Goal: Task Accomplishment & Management: Complete application form

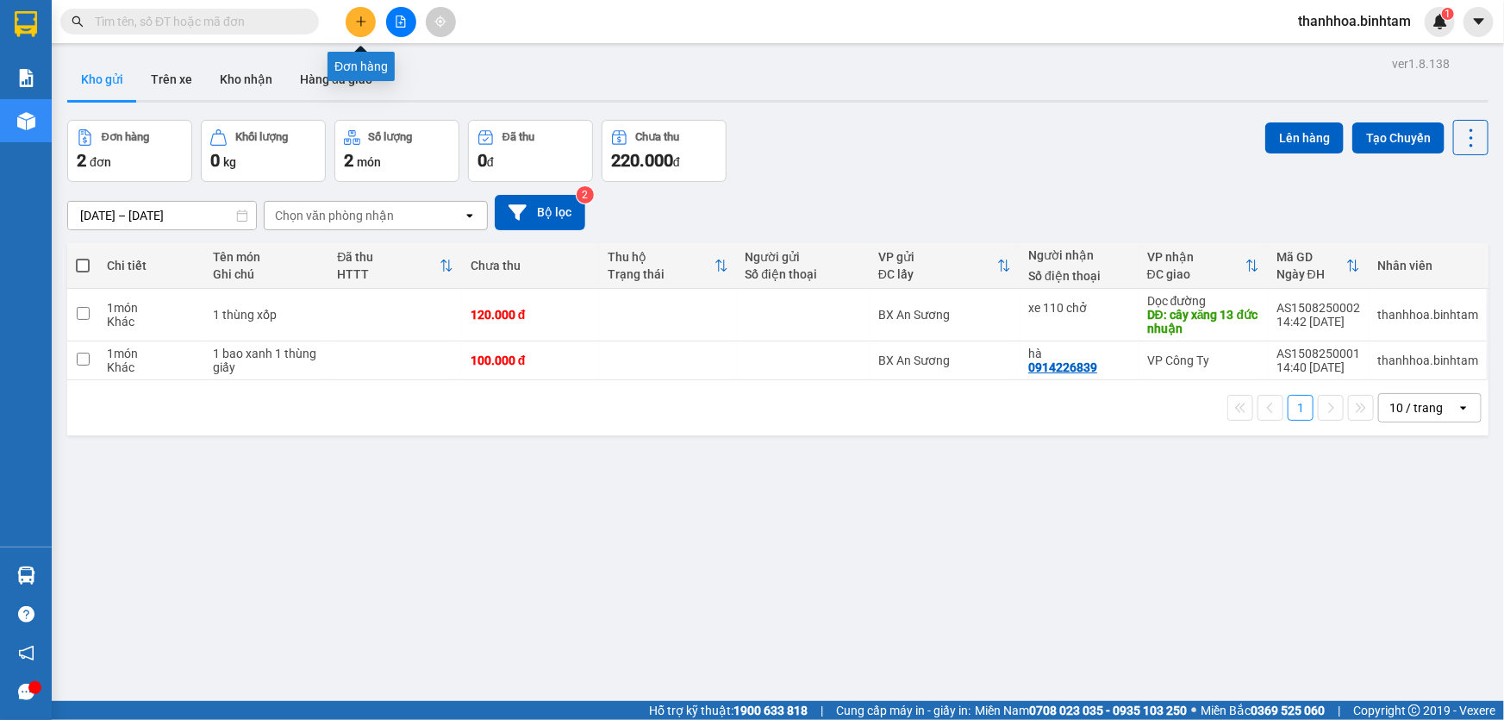
click at [361, 22] on icon "plus" at bounding box center [360, 21] width 9 height 1
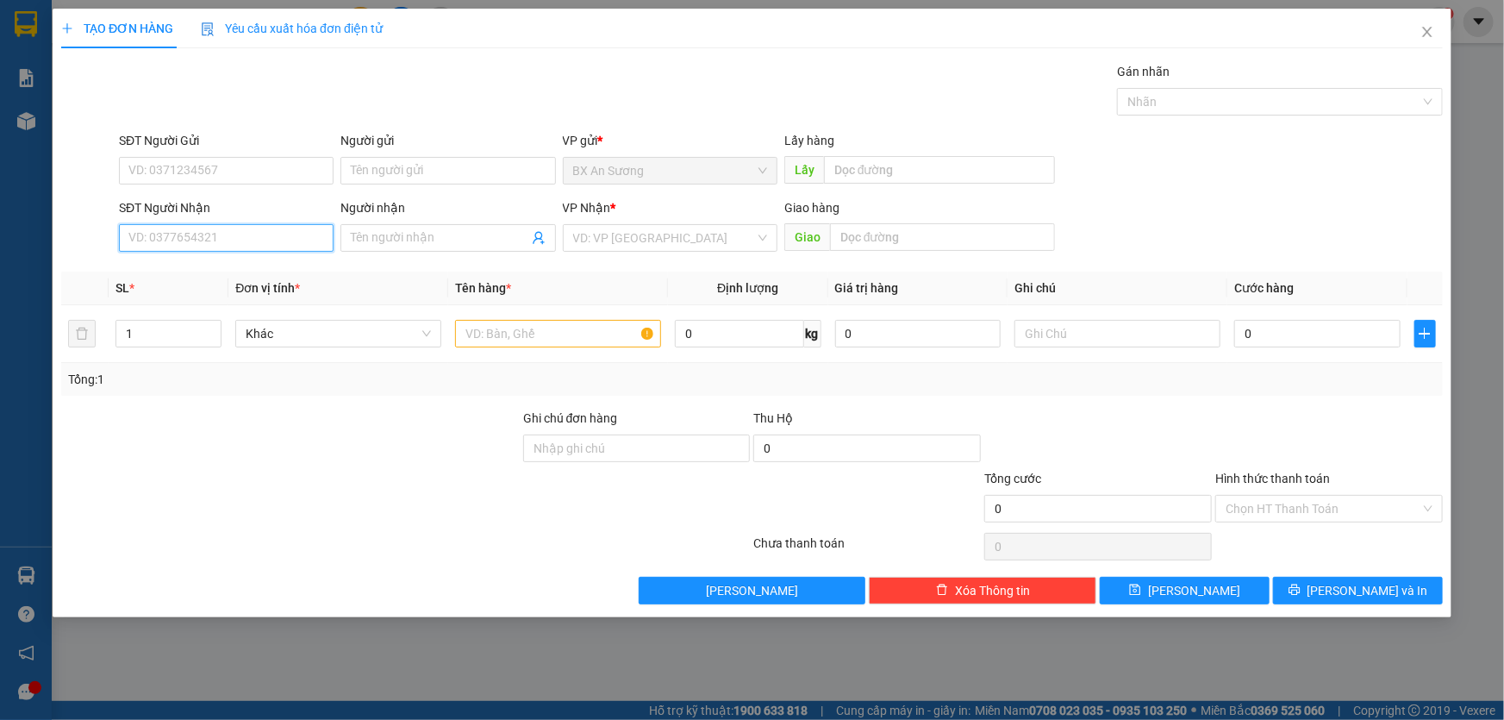
click at [275, 241] on input "SĐT Người Nhận" at bounding box center [226, 238] width 215 height 28
type input "0905087088"
click at [279, 277] on div "0905087088 - tuyến" at bounding box center [226, 272] width 194 height 19
type input "tuyến"
type input "50.000"
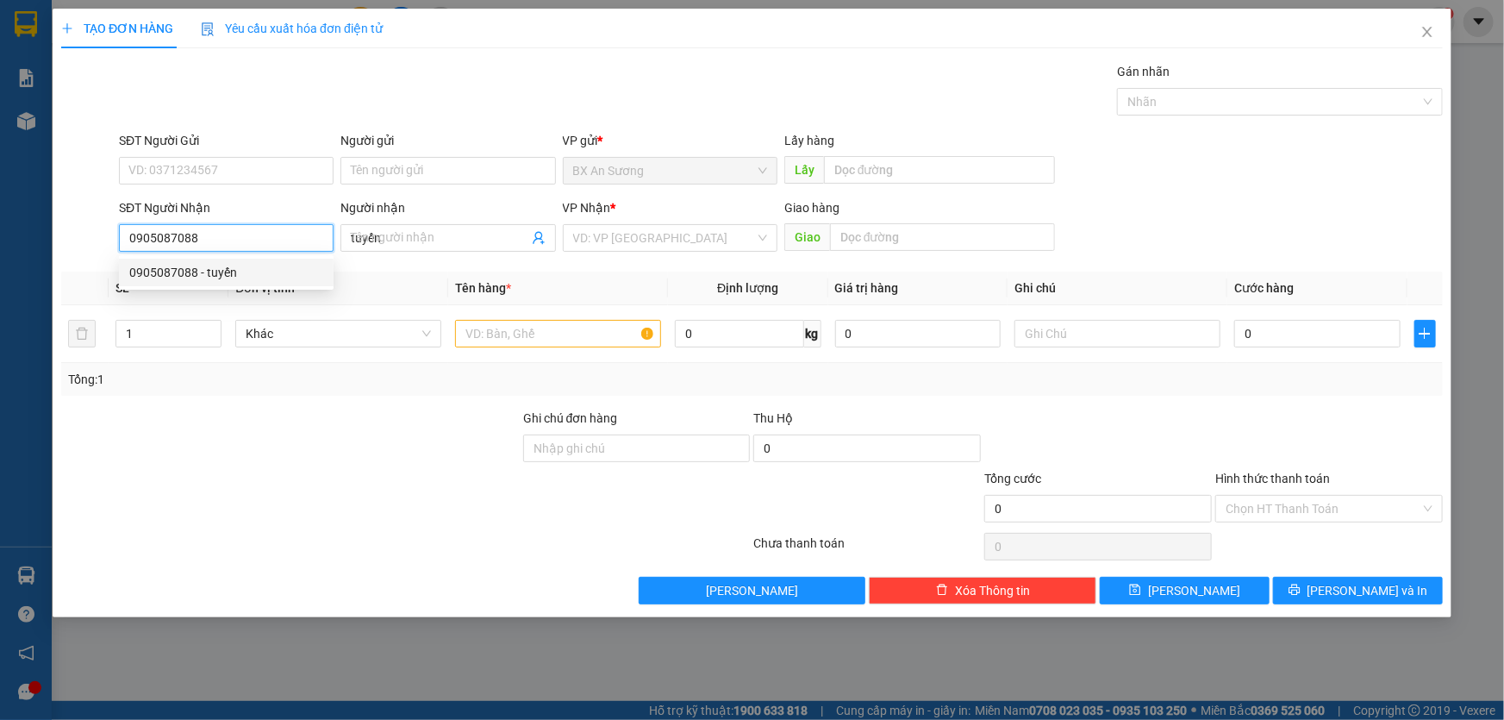
type input "50.000"
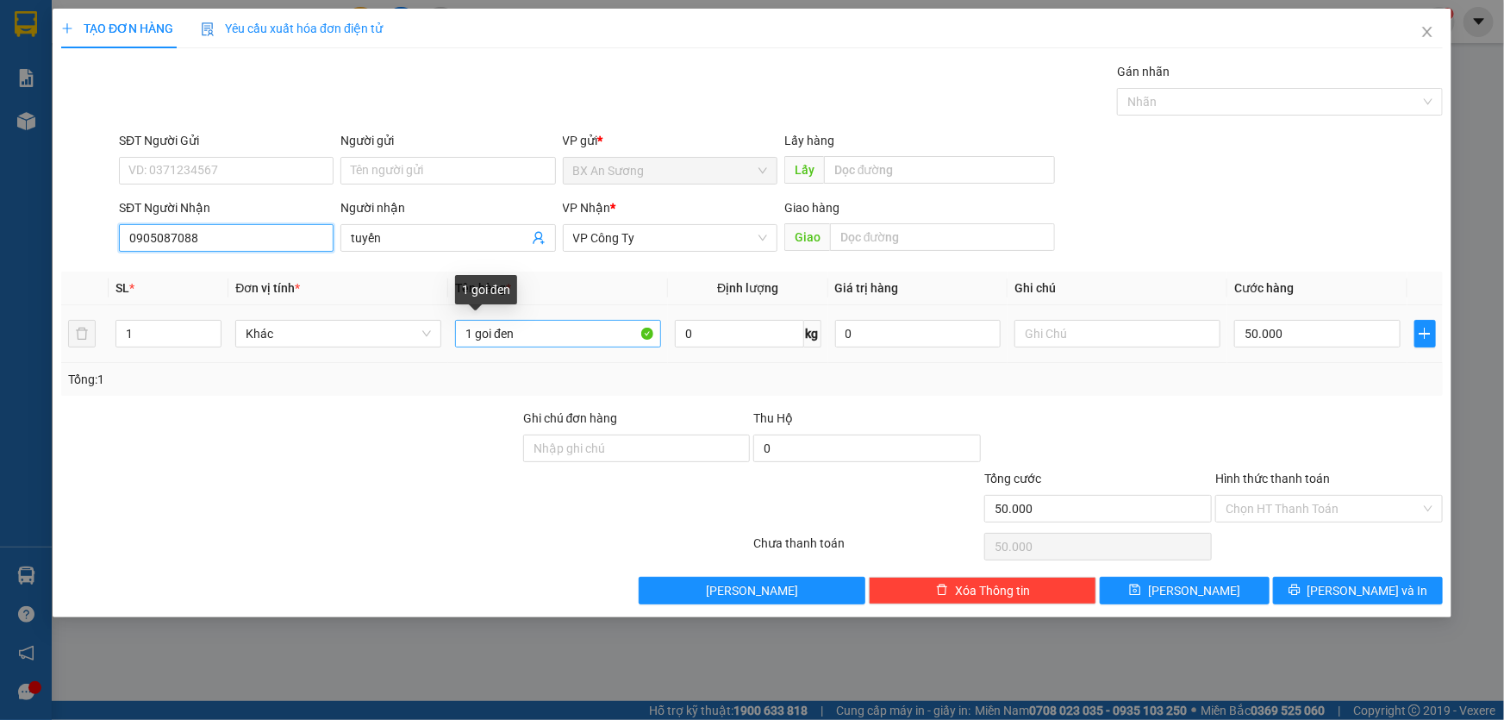
type input "0905087088"
click at [520, 328] on input "1 goi đen" at bounding box center [558, 334] width 206 height 28
click at [1431, 508] on div "Chọn HT Thanh Toán" at bounding box center [1328, 509] width 227 height 28
type input "1 boc trắng"
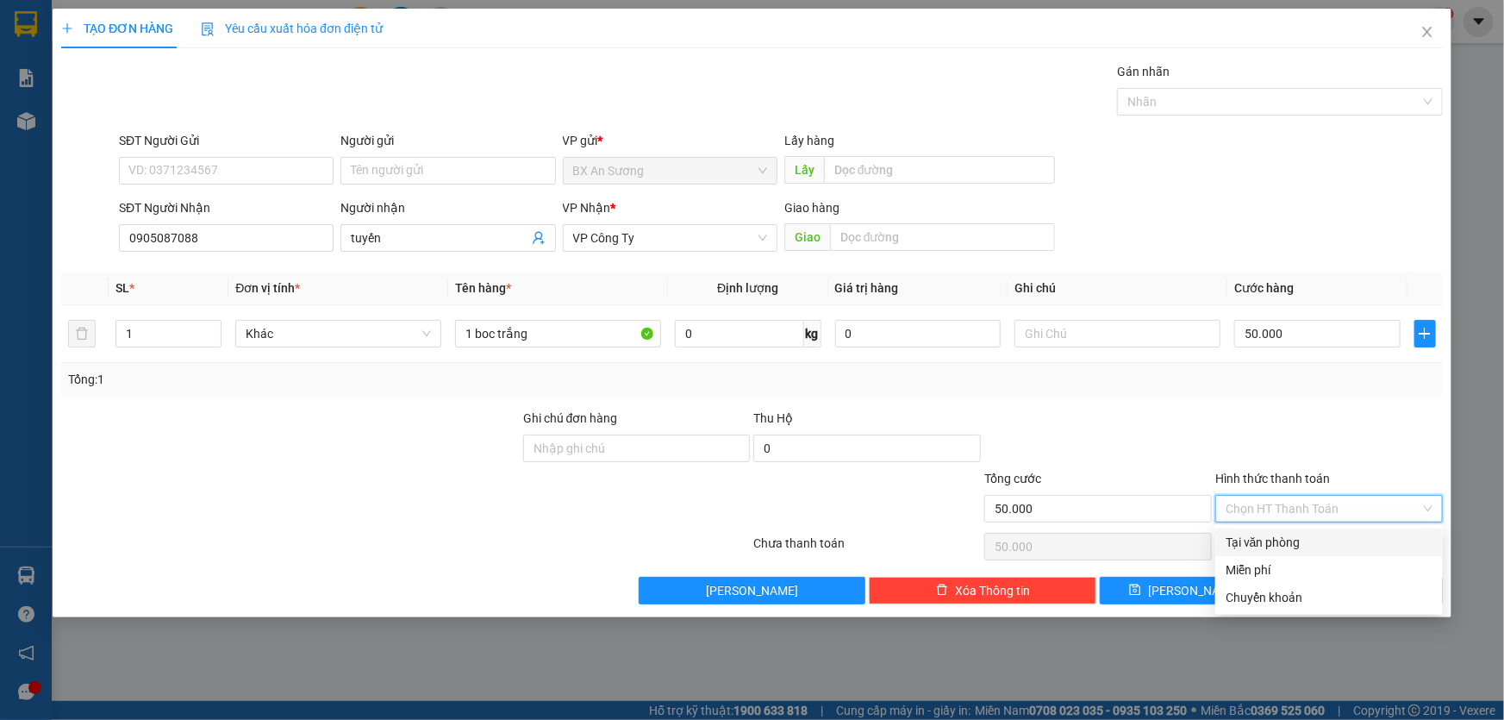
click at [1352, 543] on div "Tại văn phòng" at bounding box center [1328, 542] width 207 height 19
type input "0"
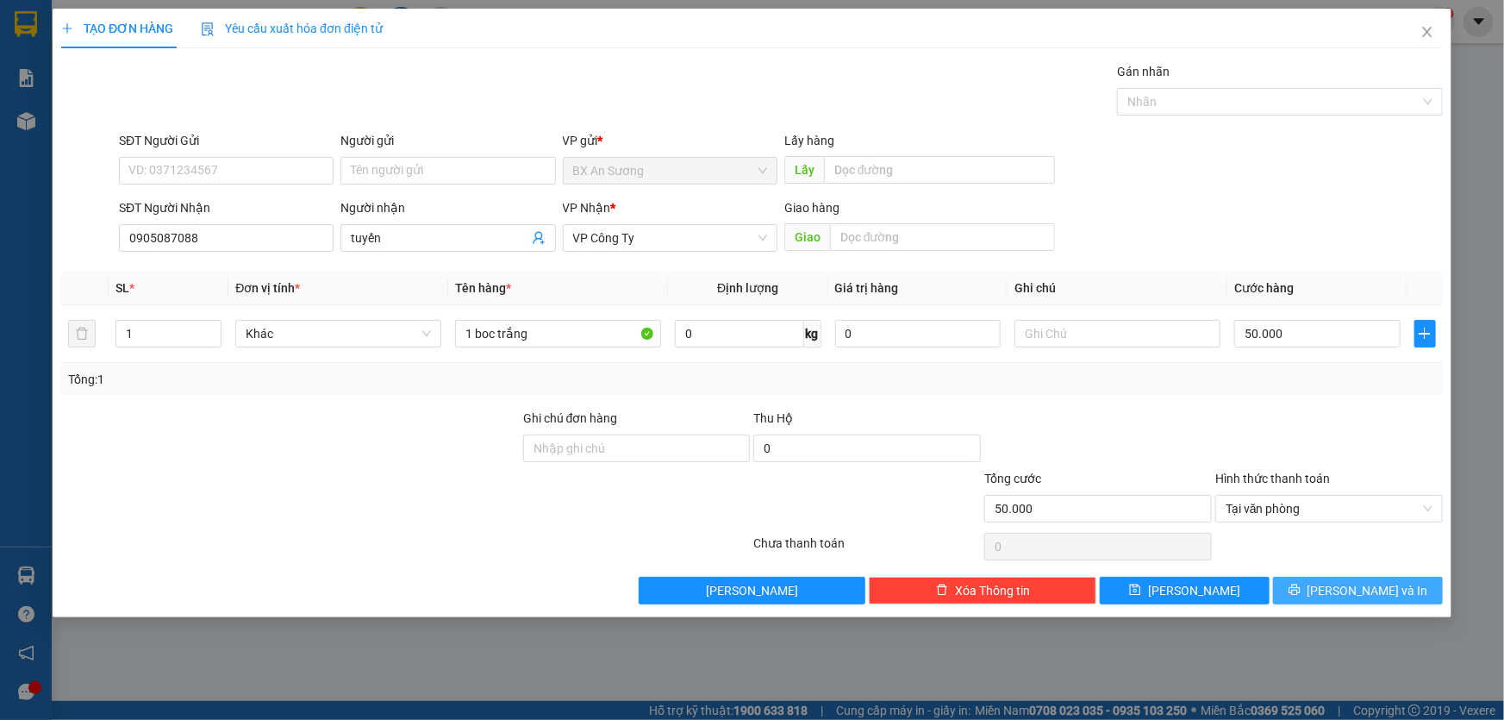
click at [1364, 587] on span "[PERSON_NAME] và In" at bounding box center [1367, 590] width 121 height 19
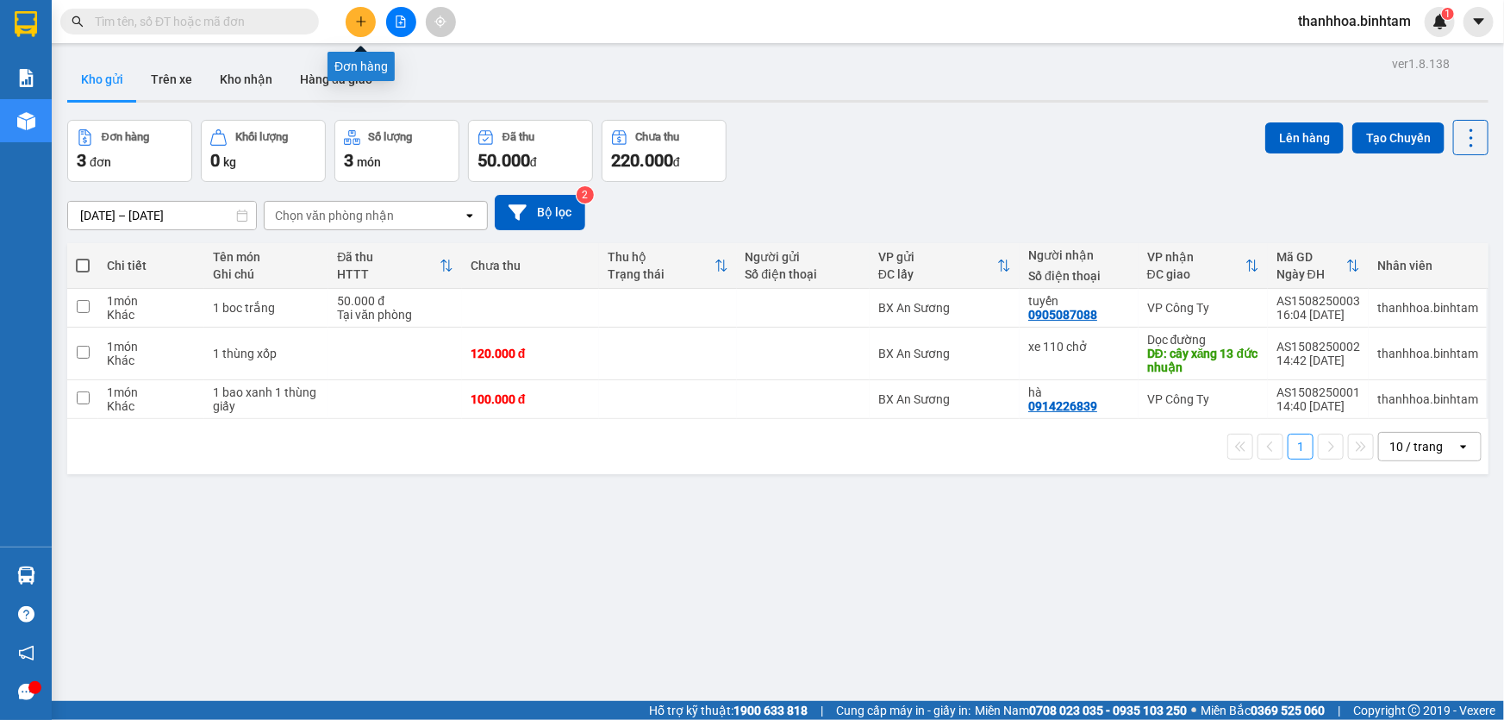
click at [352, 24] on button at bounding box center [361, 22] width 30 height 30
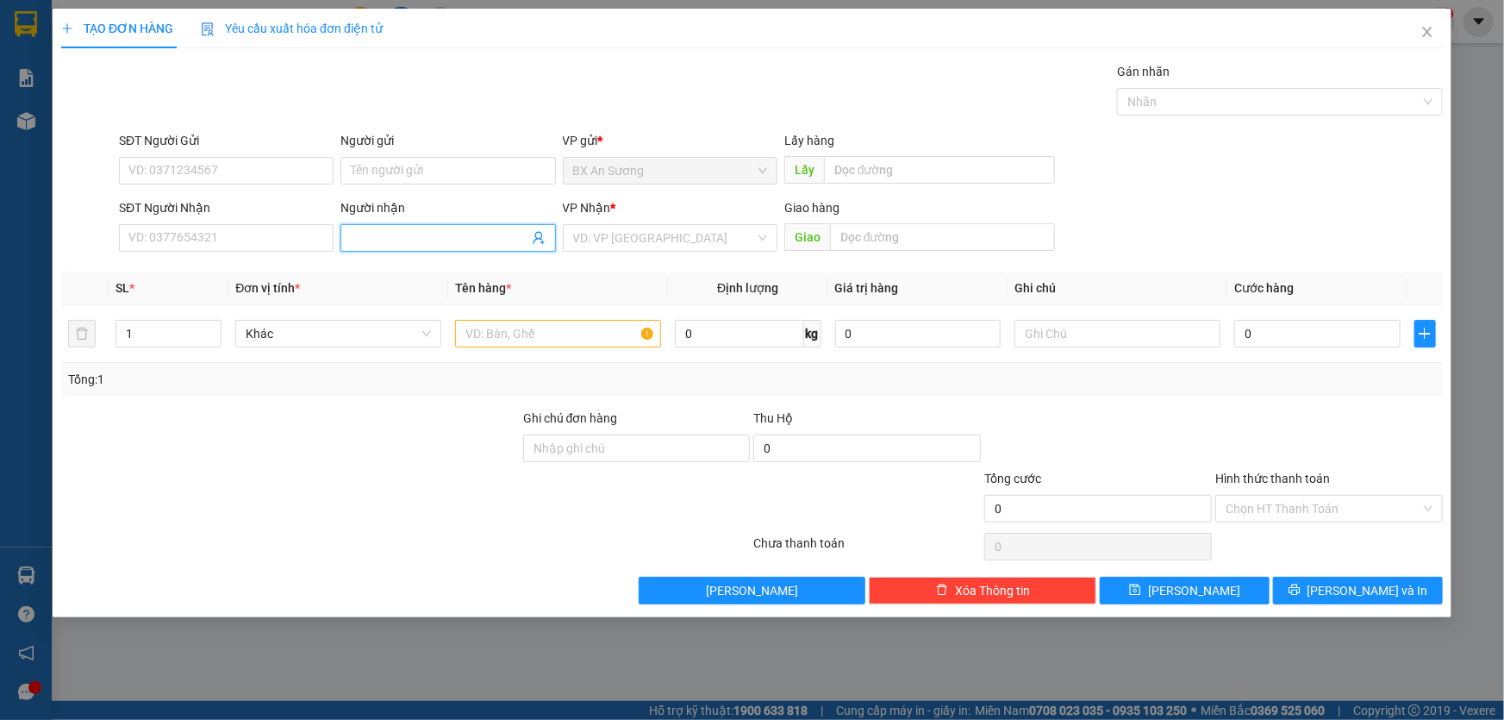
click at [411, 233] on input "Người nhận" at bounding box center [439, 237] width 177 height 19
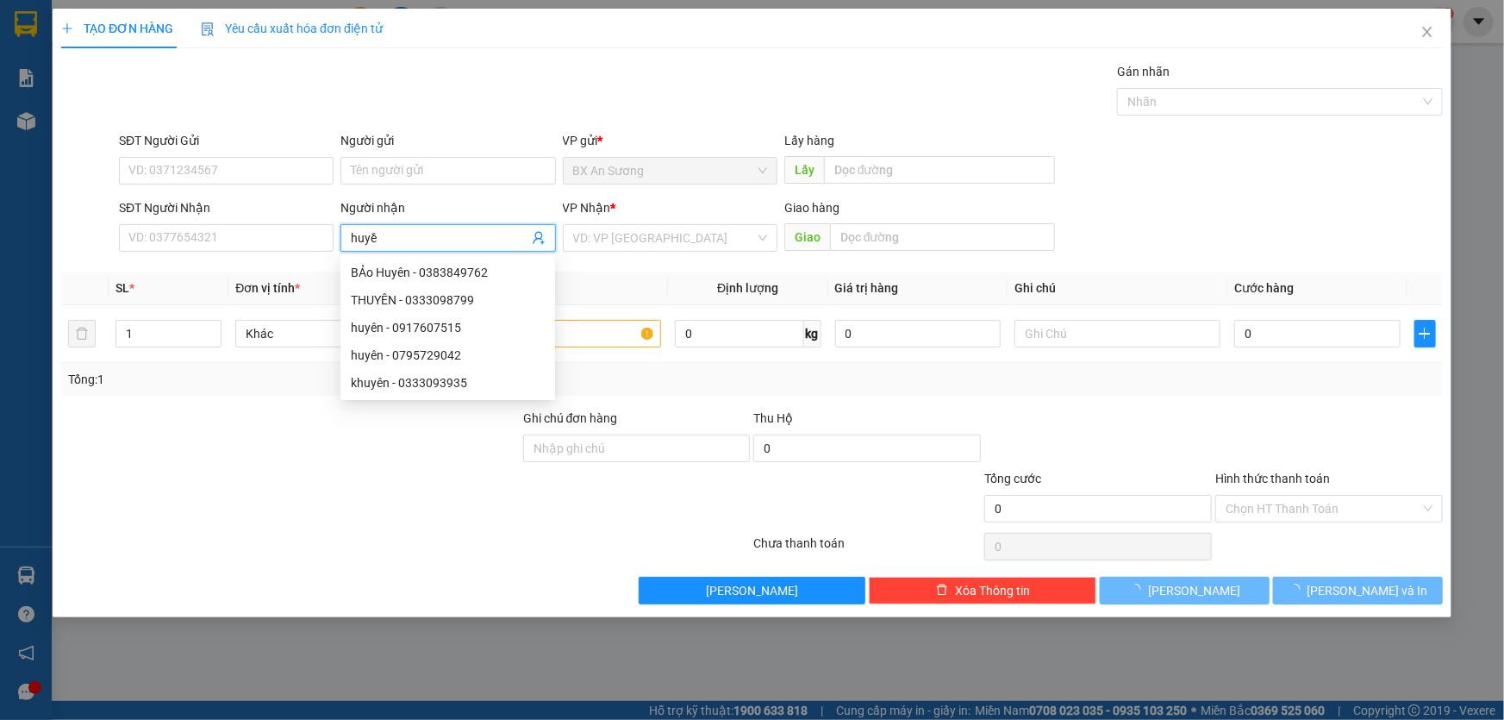
type input "huyền"
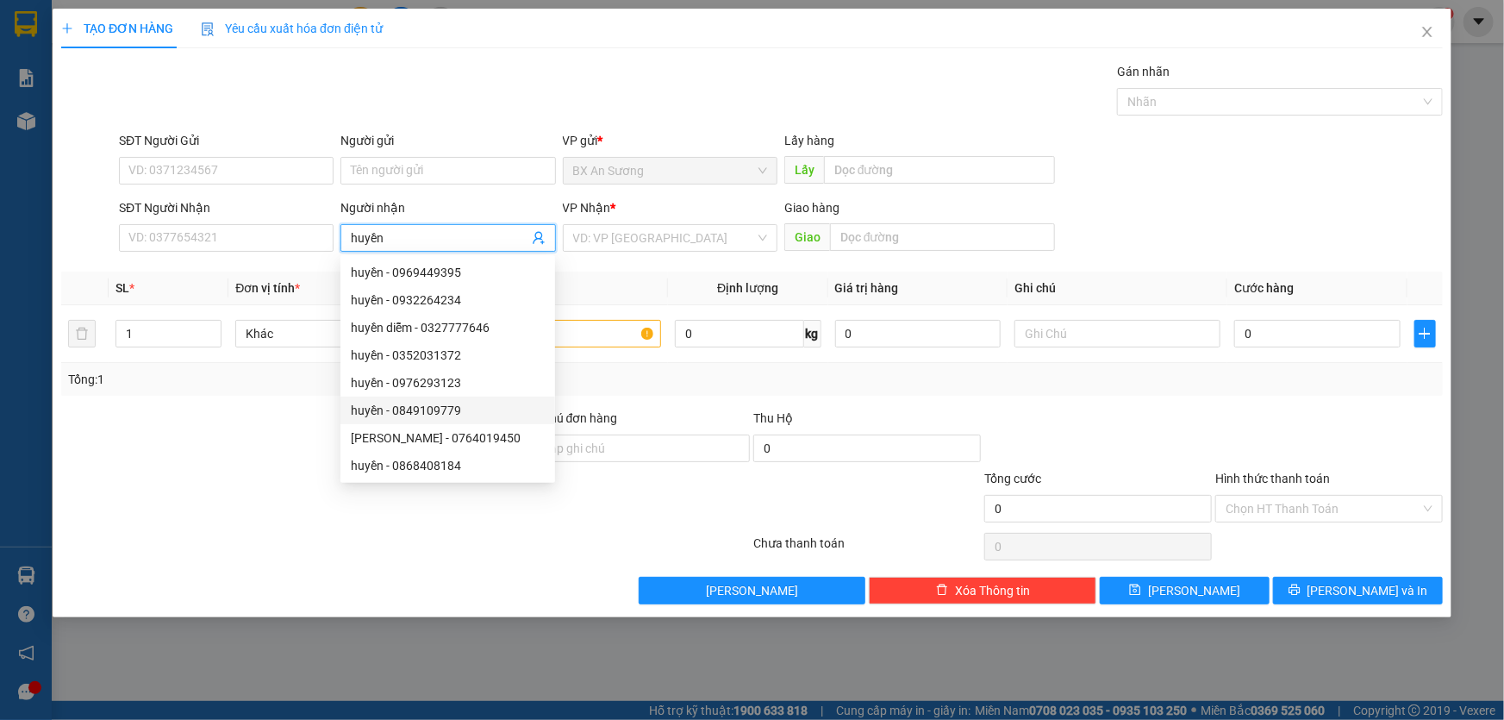
click at [442, 408] on div "huyền - 0849109779" at bounding box center [448, 410] width 194 height 19
type input "0849109779"
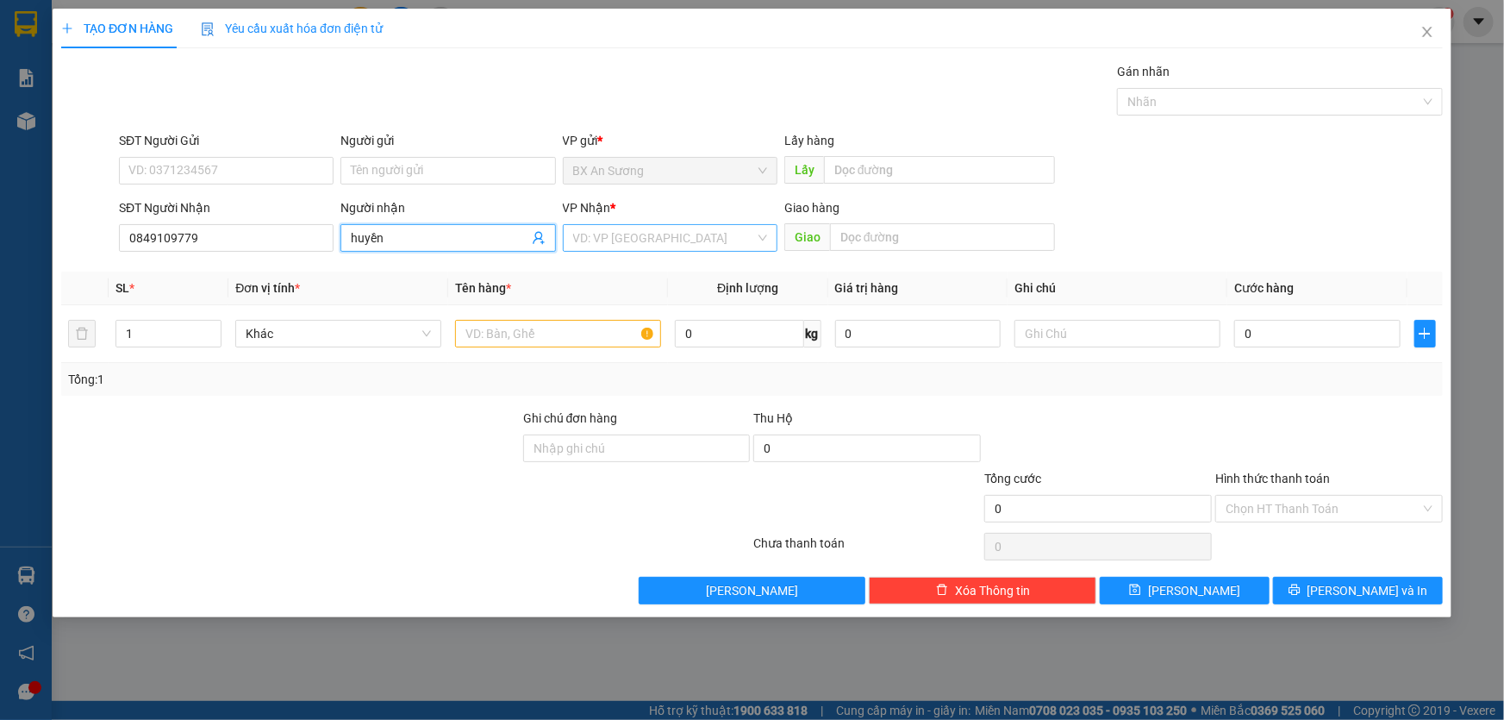
type input "huyền"
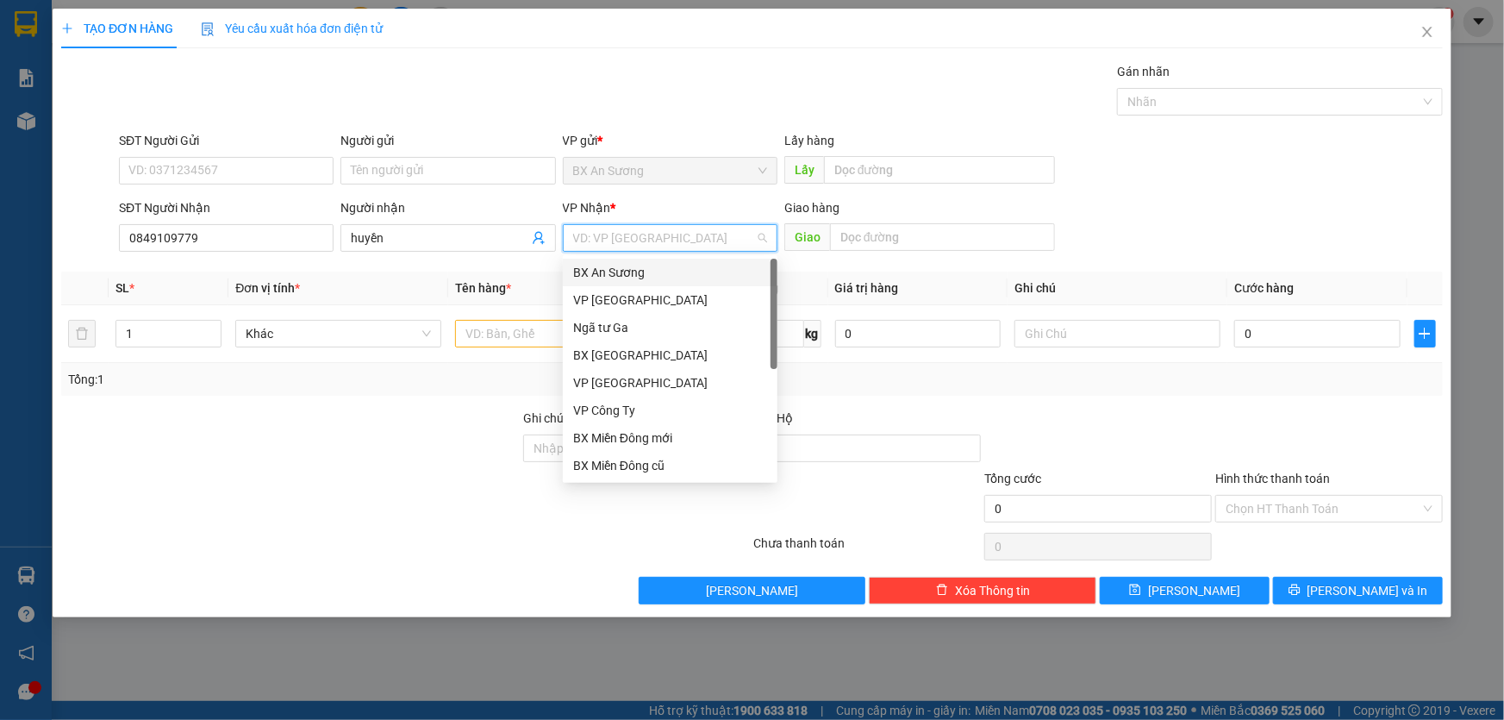
click at [717, 231] on input "search" at bounding box center [664, 238] width 182 height 26
click at [646, 411] on div "VP Công Ty" at bounding box center [670, 410] width 194 height 19
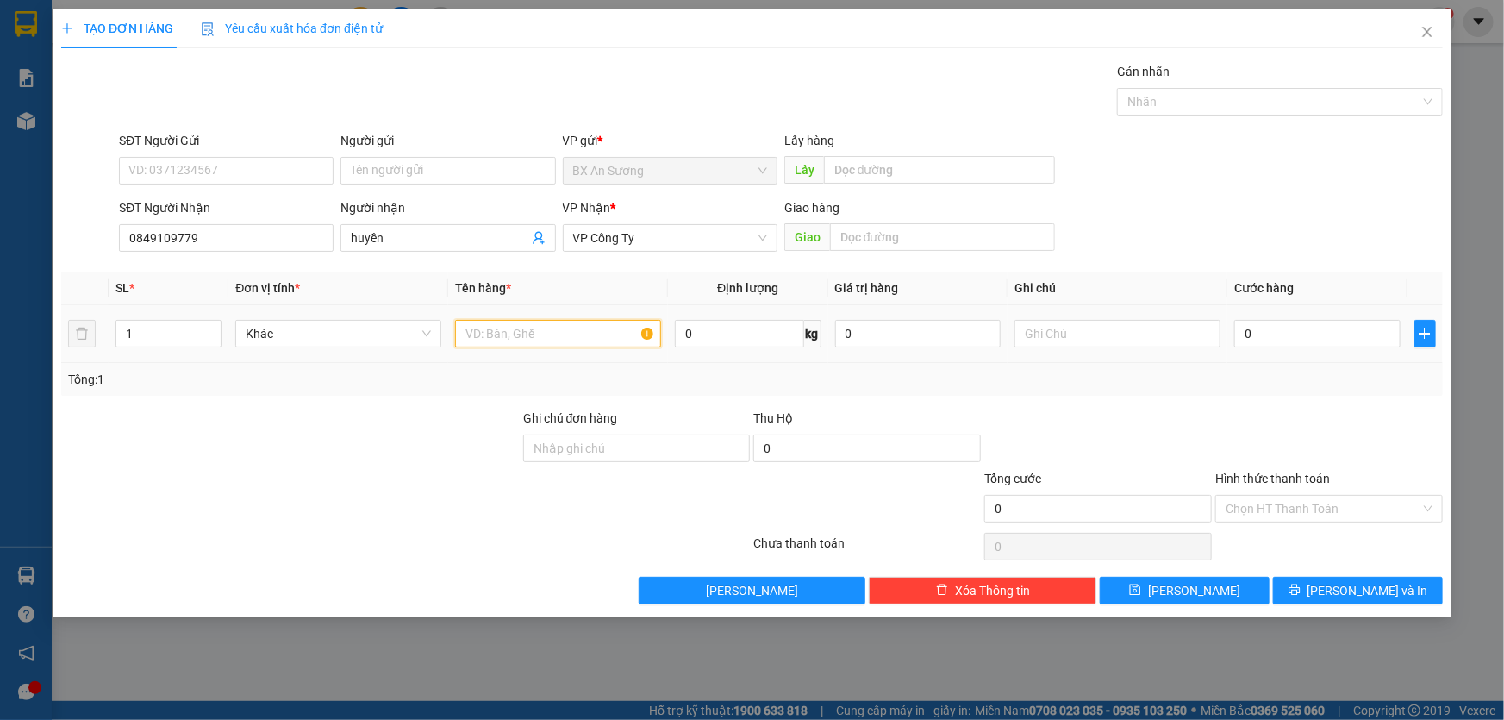
click at [609, 320] on input "text" at bounding box center [558, 334] width 206 height 28
type input "2 kien chim"
click at [1322, 318] on div "0" at bounding box center [1317, 333] width 166 height 34
click at [1319, 336] on input "0" at bounding box center [1317, 334] width 166 height 28
type input "4"
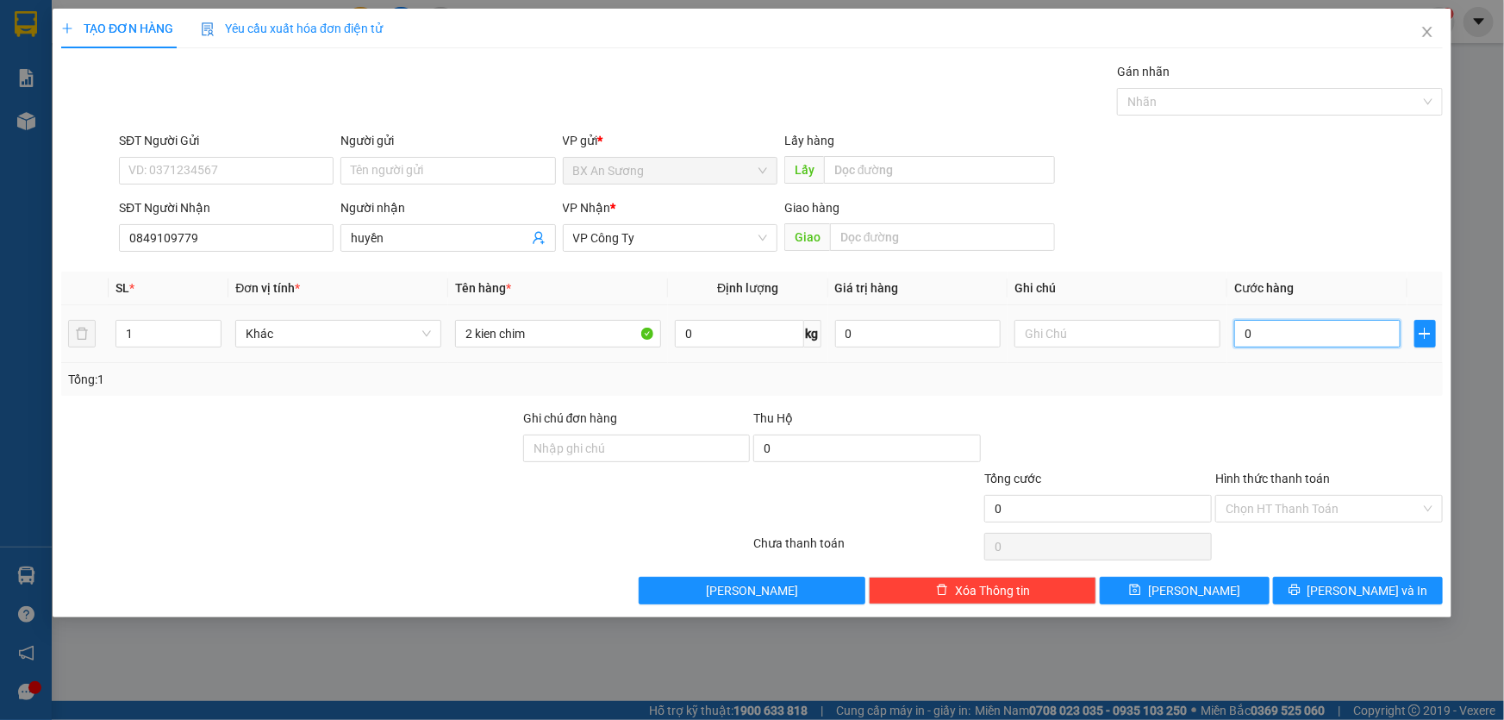
type input "4"
type input "45"
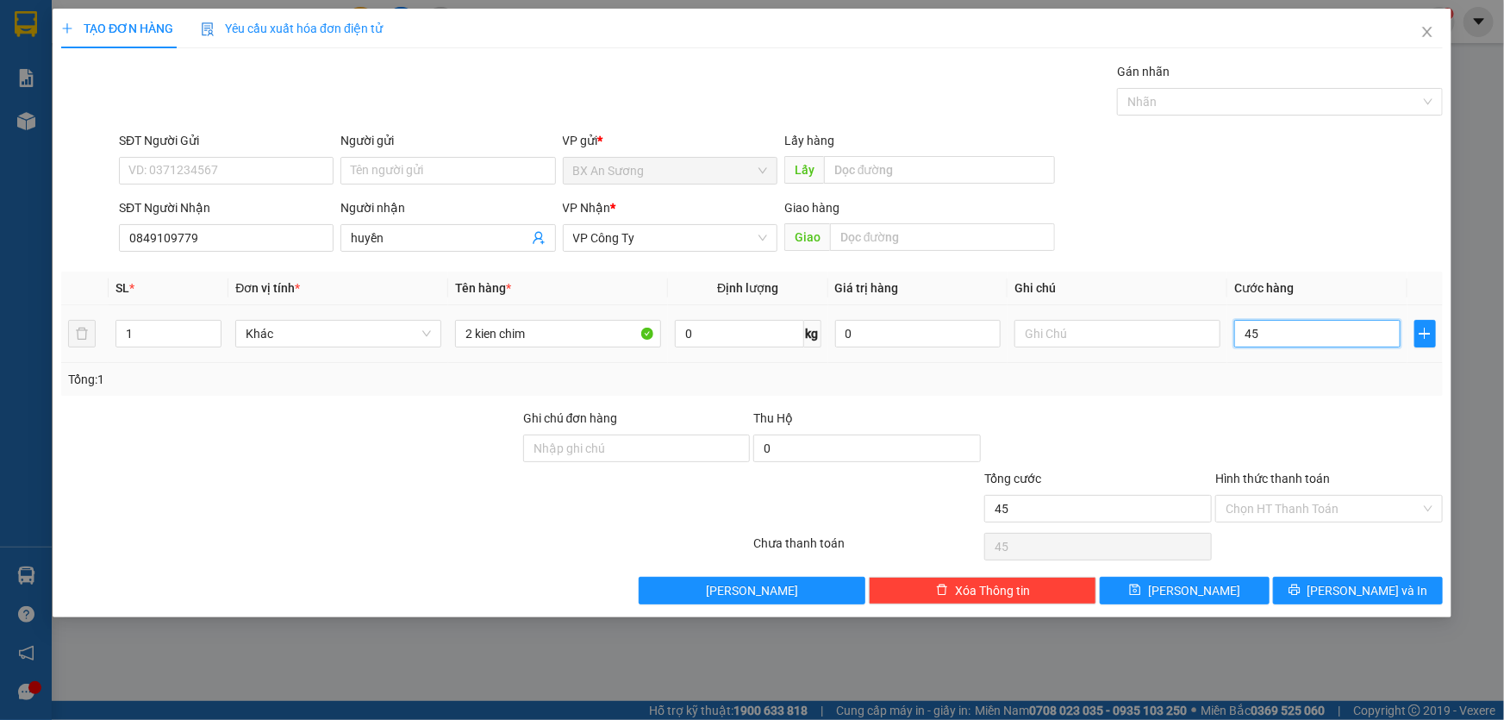
type input "450"
type input "4.500"
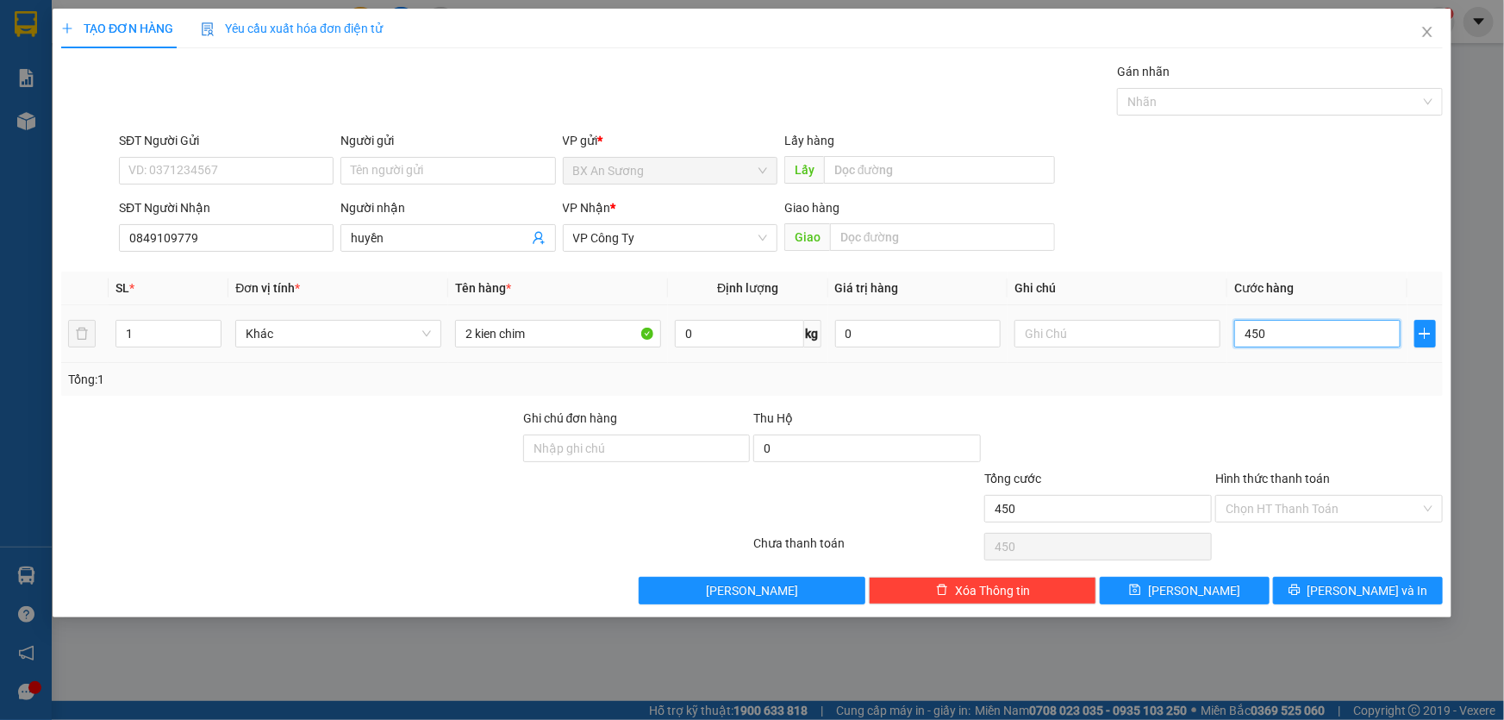
type input "4.500"
type input "45.000"
type input "450.000"
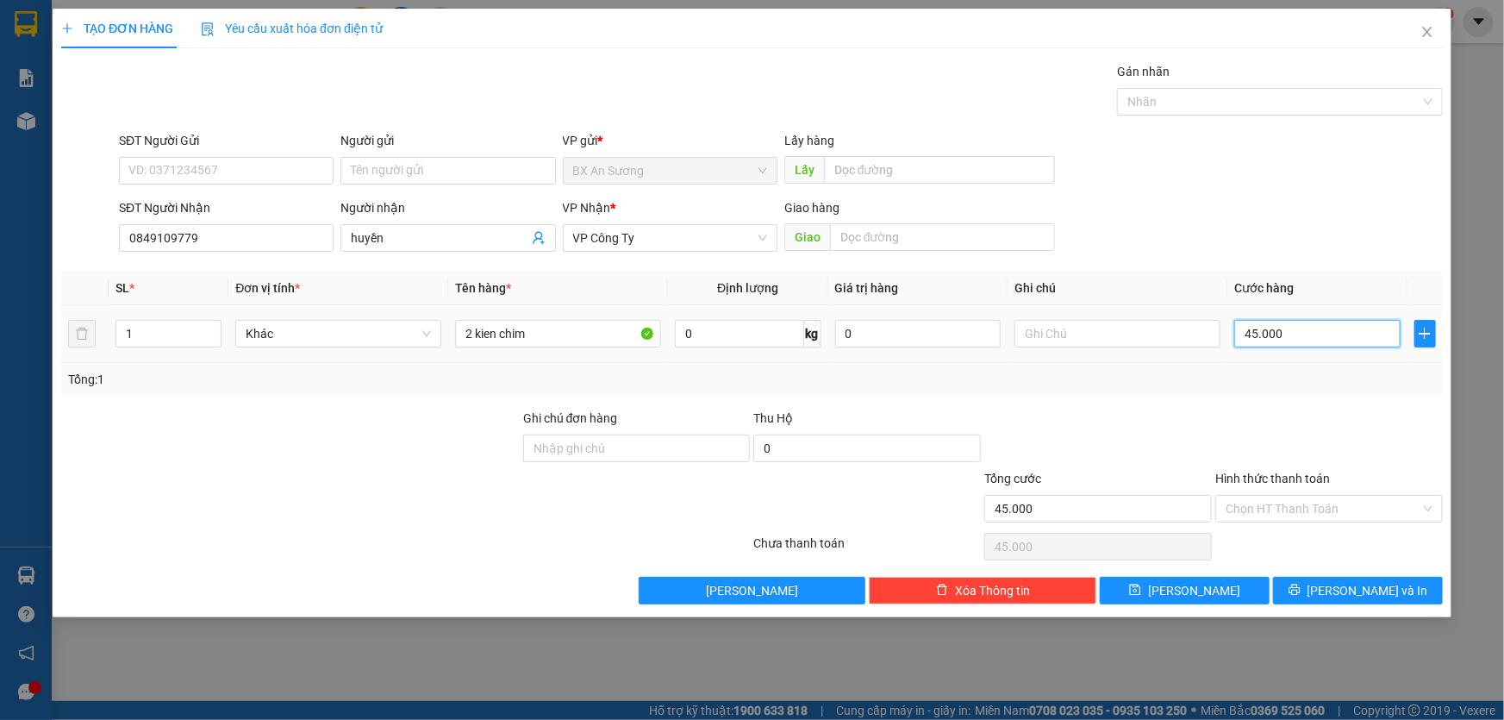
type input "450.000"
click at [1347, 592] on span "[PERSON_NAME] và In" at bounding box center [1367, 590] width 121 height 19
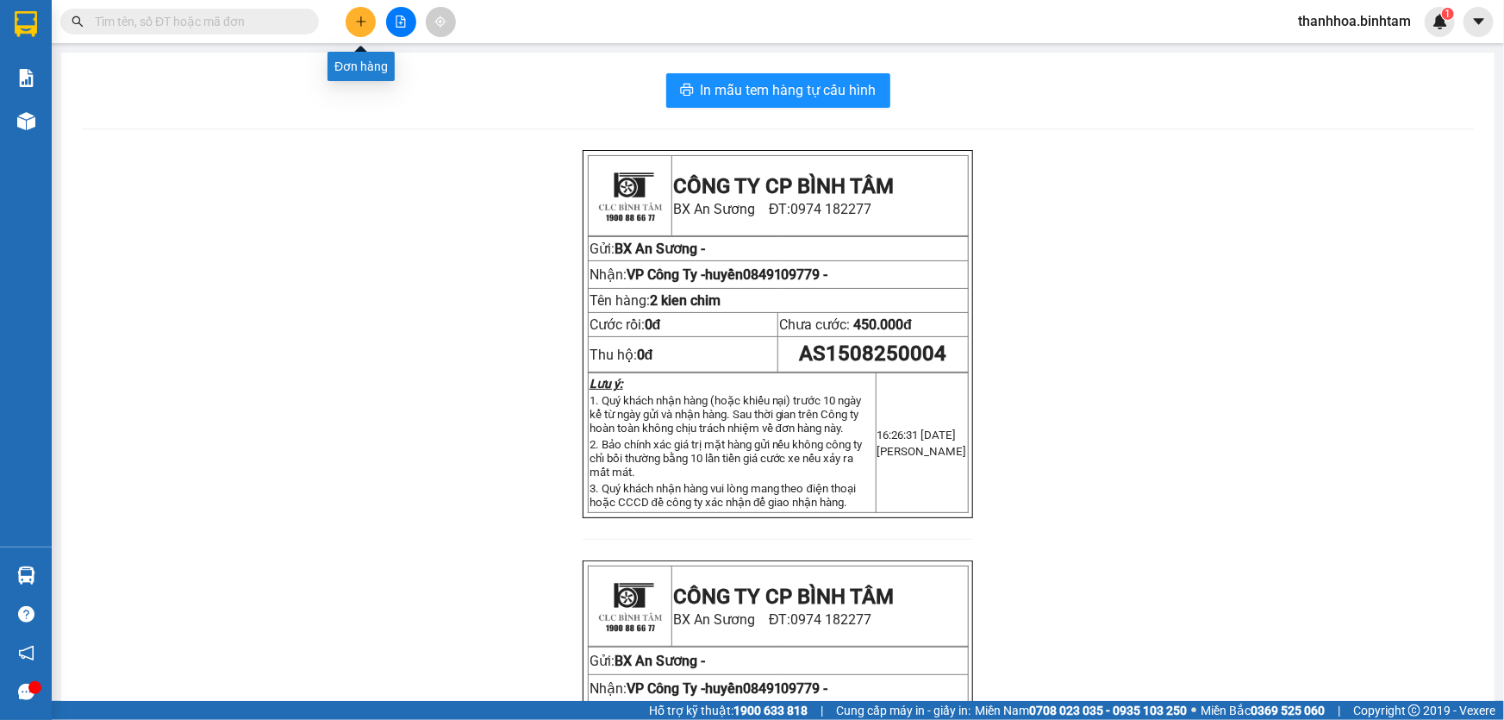
click at [353, 25] on button at bounding box center [361, 22] width 30 height 30
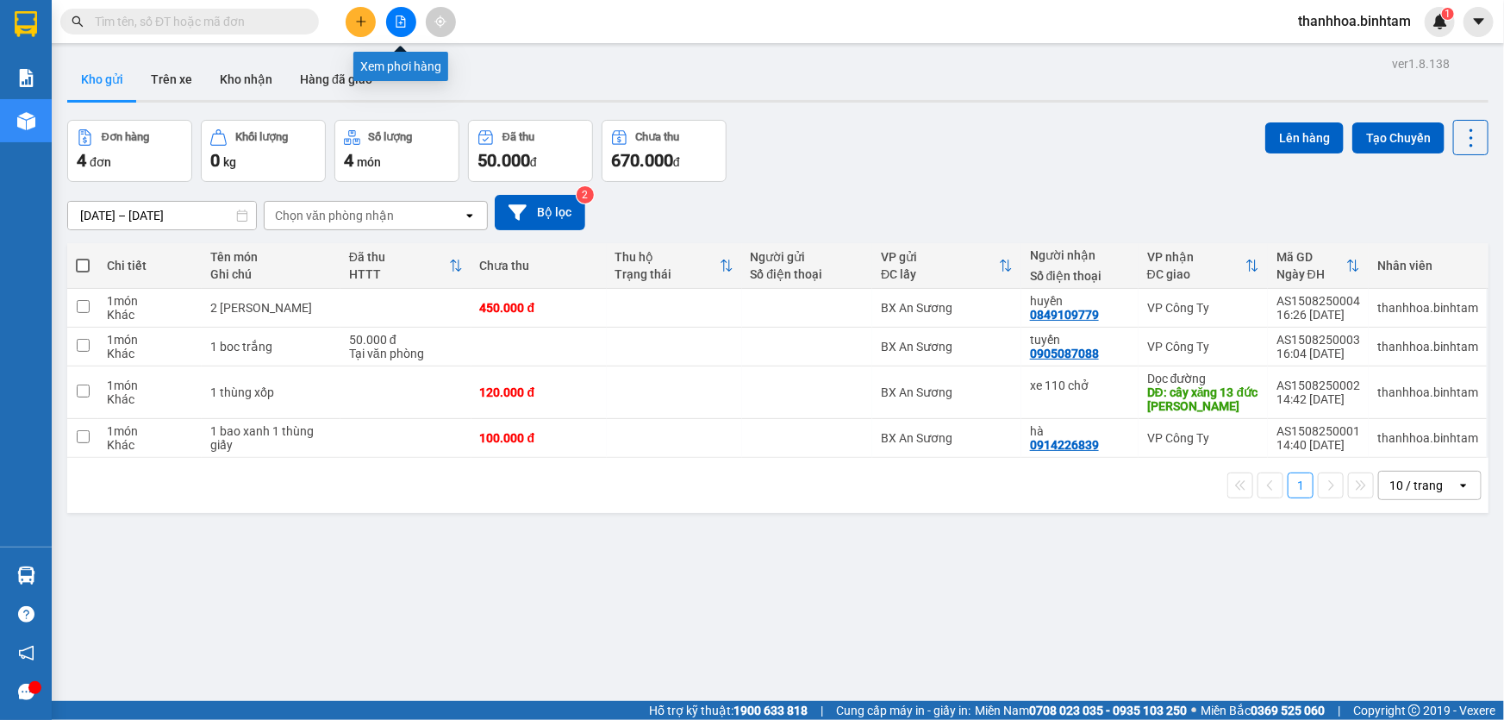
click at [399, 25] on icon "file-add" at bounding box center [401, 22] width 12 height 12
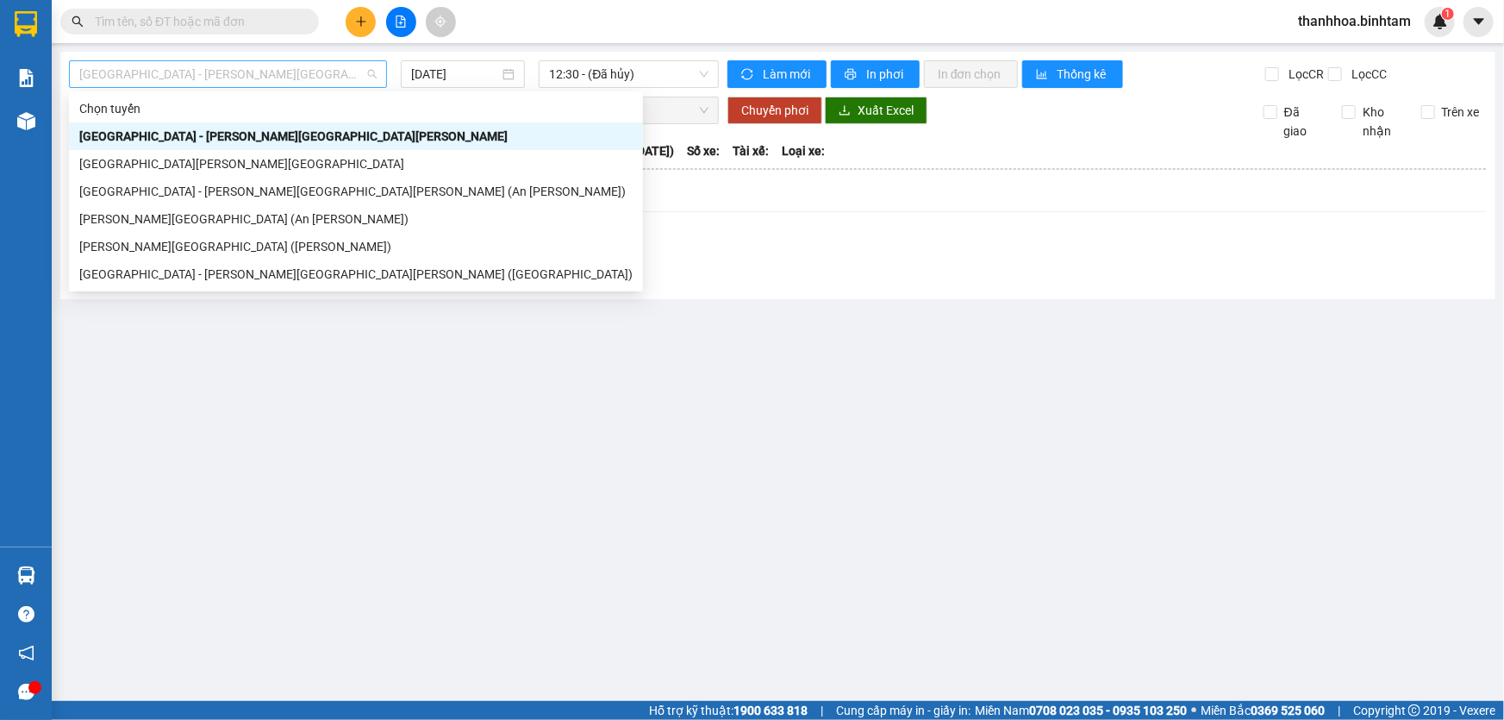
click at [367, 75] on span "Hà Nội - Quảng Ngãi" at bounding box center [227, 74] width 297 height 26
click at [271, 190] on div "Sài Gòn - Quảng Ngãi (An Sương)" at bounding box center [355, 191] width 553 height 19
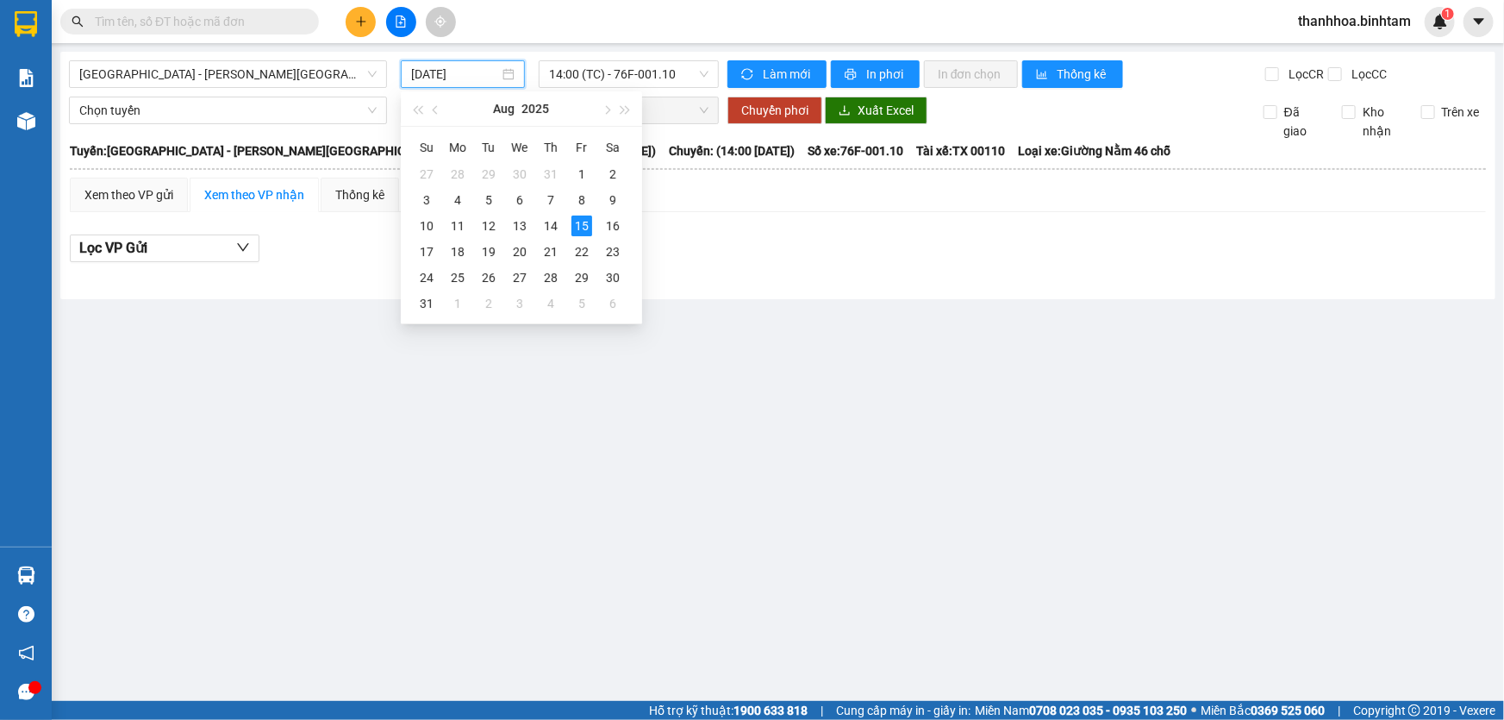
click at [486, 74] on input "15/08/2025" at bounding box center [455, 74] width 88 height 19
click at [551, 224] on div "14" at bounding box center [550, 225] width 21 height 21
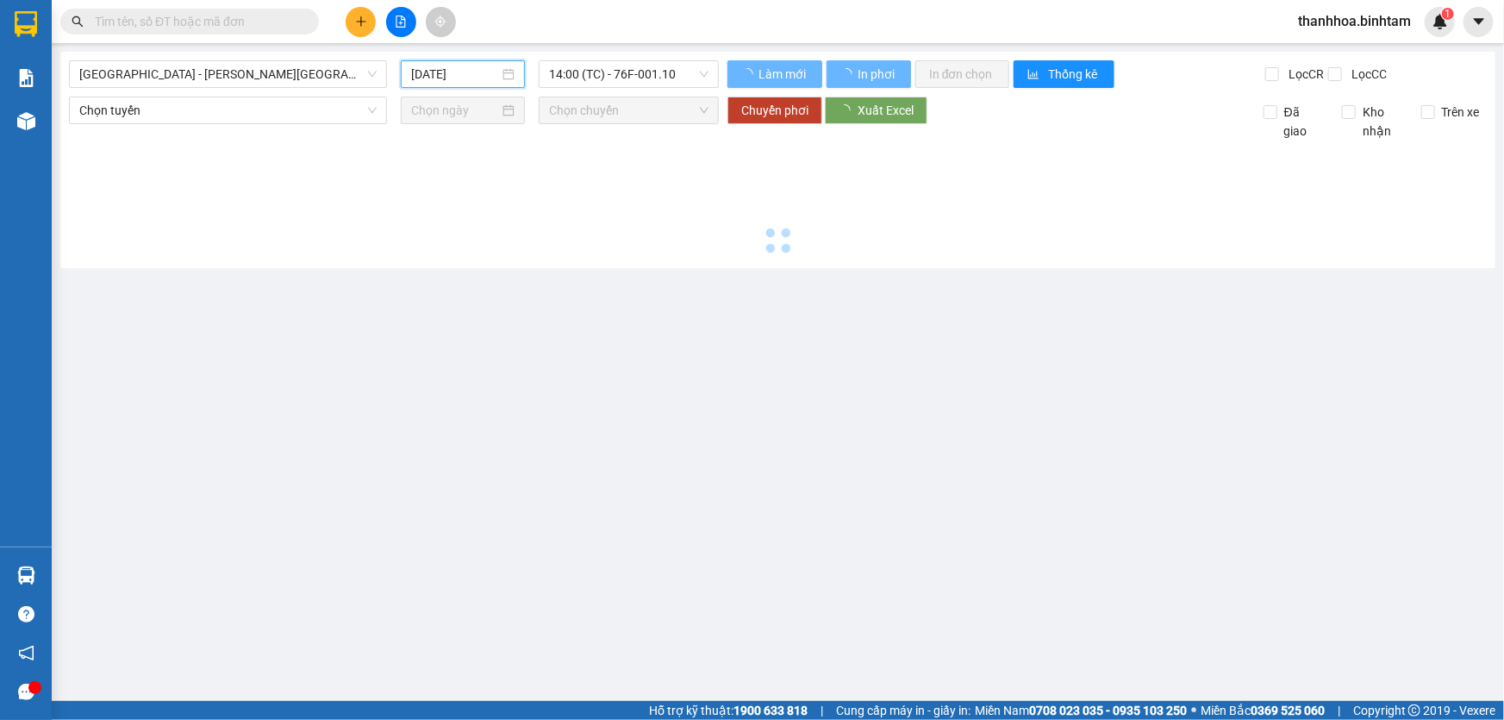
type input "14/08/2025"
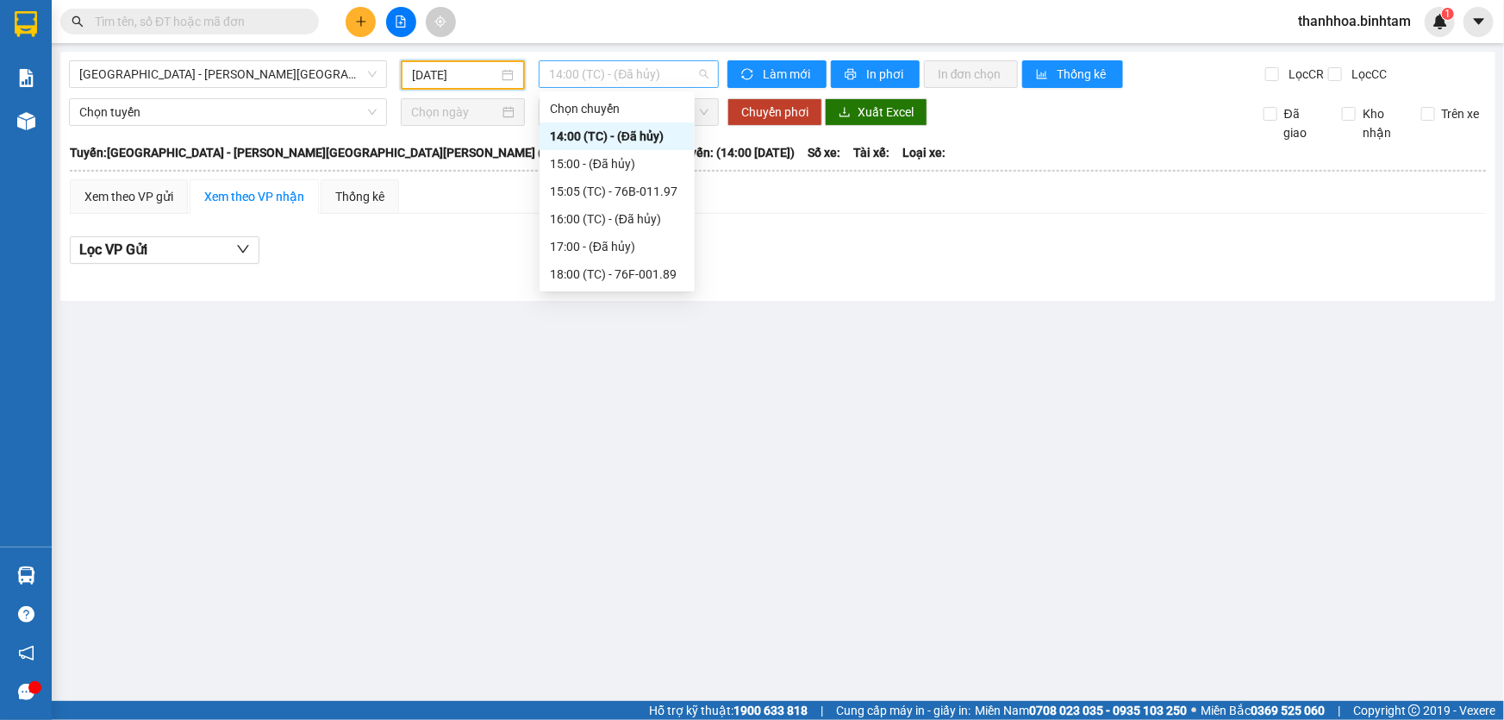
click at [708, 69] on div "14:00 (TC) - (Đã hủy)" at bounding box center [629, 74] width 180 height 28
click at [664, 270] on div "18:00 (TC) - 76F-001.89" at bounding box center [617, 274] width 134 height 19
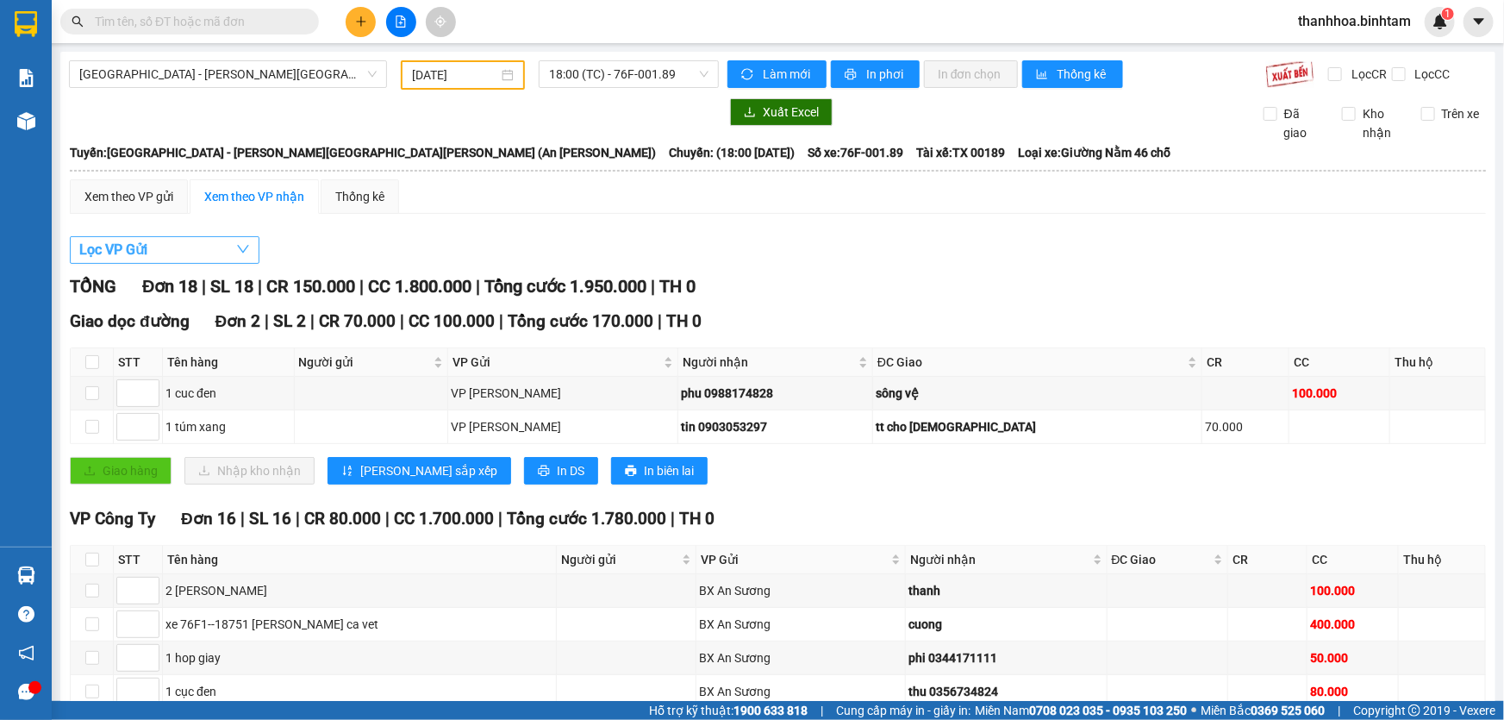
click at [241, 245] on icon "down" at bounding box center [243, 249] width 14 height 14
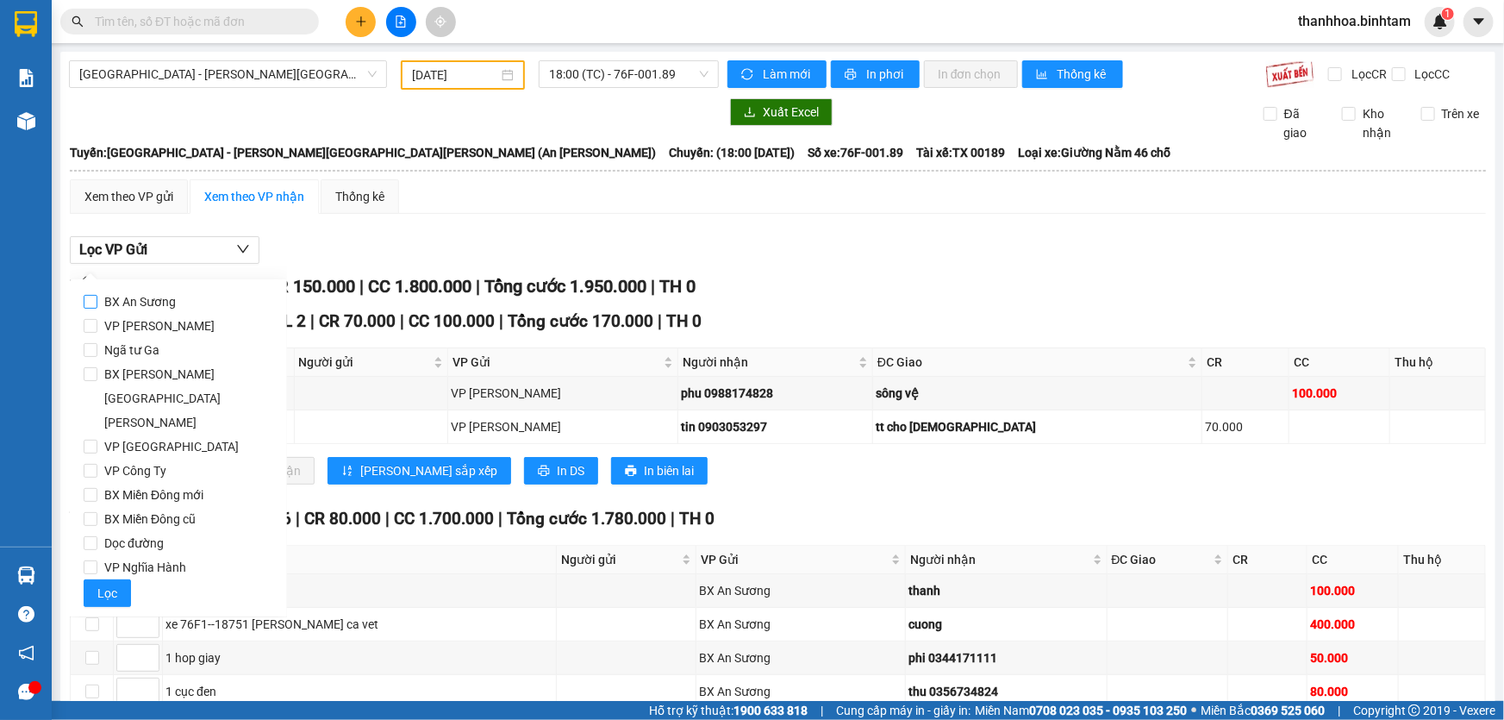
click at [96, 302] on input "BX An Sương" at bounding box center [91, 302] width 14 height 14
checkbox input "true"
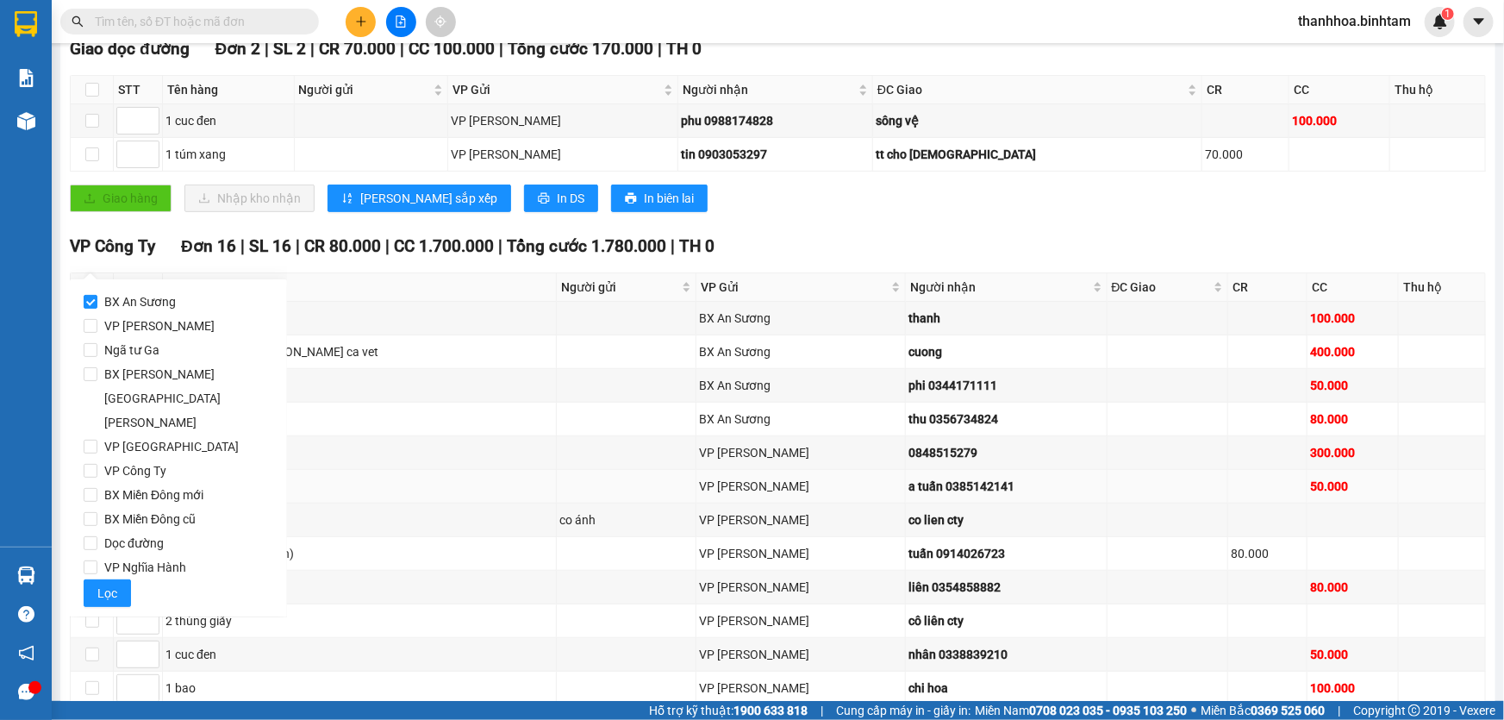
scroll to position [103, 0]
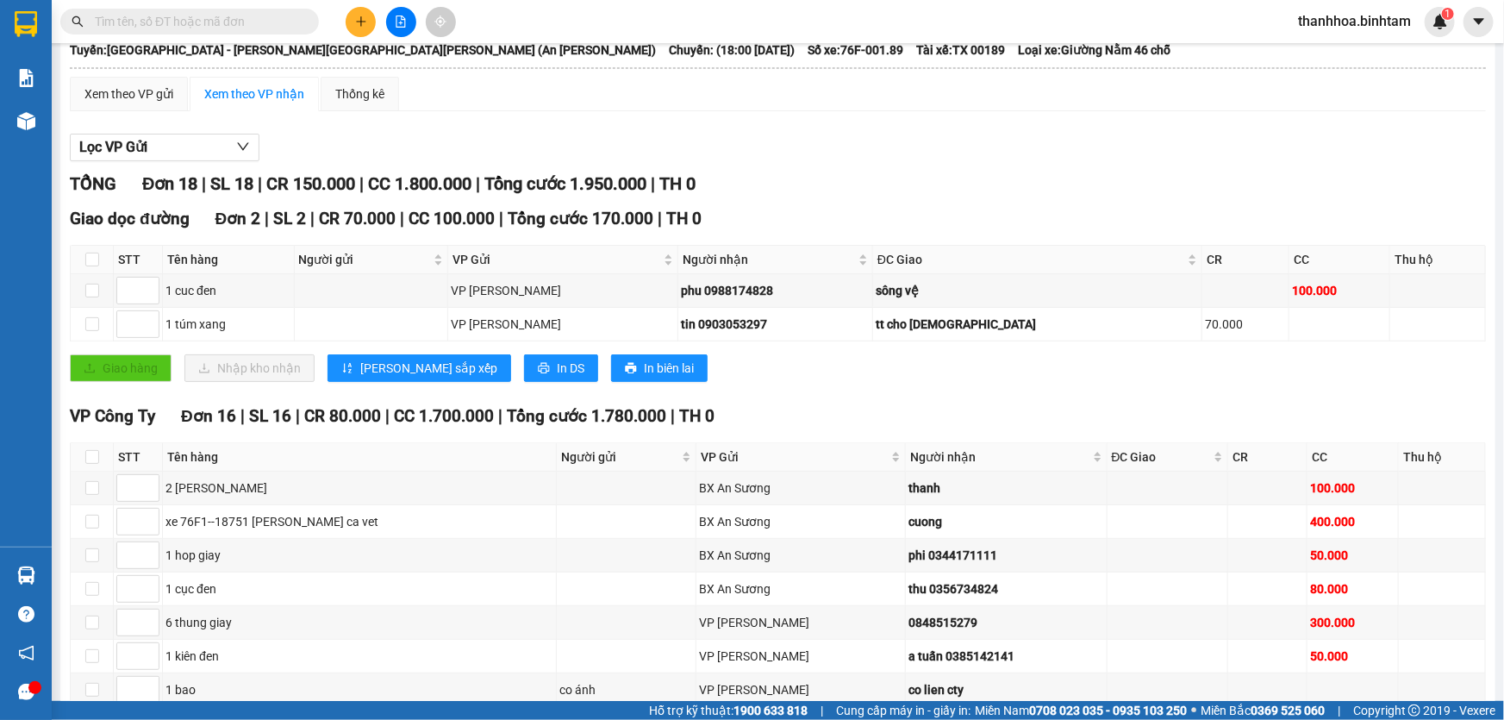
click at [331, 146] on div "Lọc VP Gửi" at bounding box center [778, 148] width 1416 height 28
click at [163, 96] on div "Xem theo VP gửi" at bounding box center [128, 93] width 89 height 19
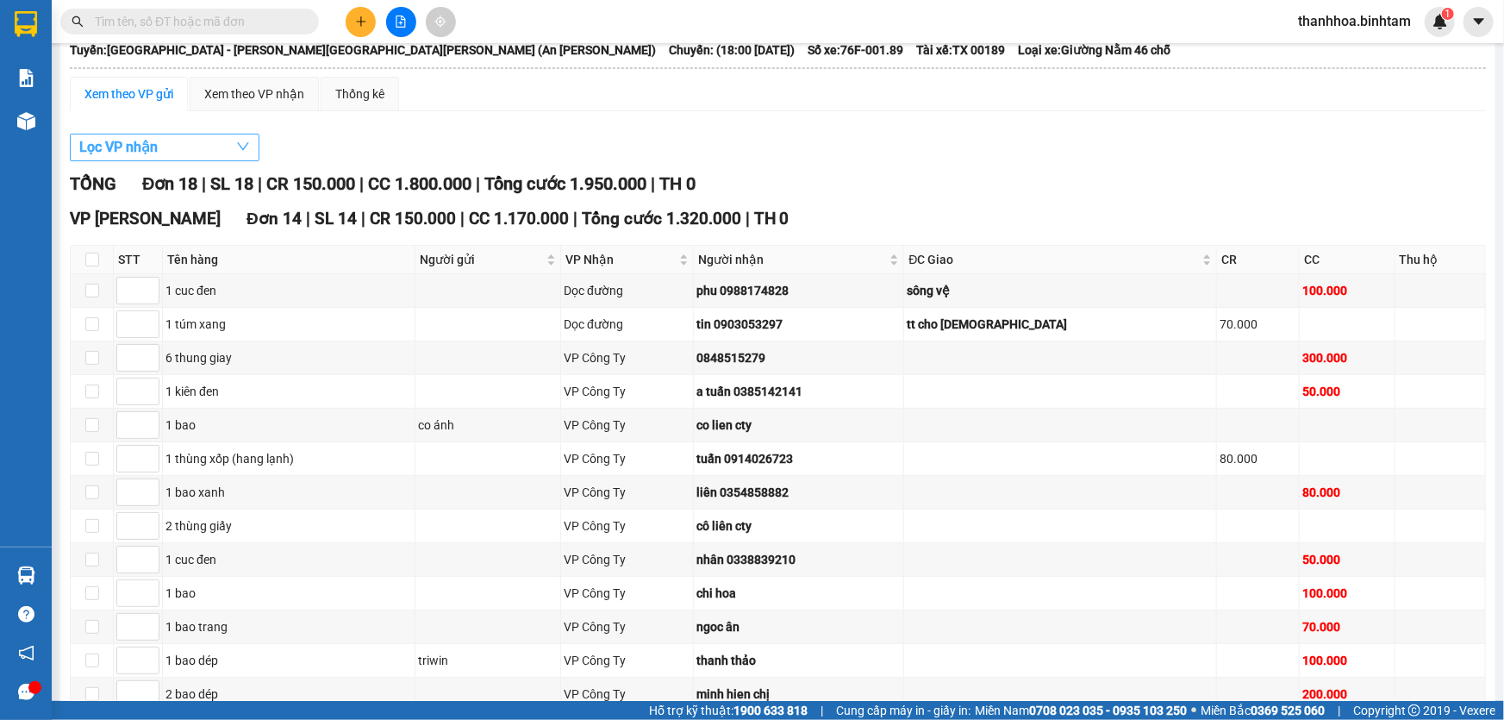
click at [209, 153] on button "Lọc VP nhận" at bounding box center [165, 148] width 190 height 28
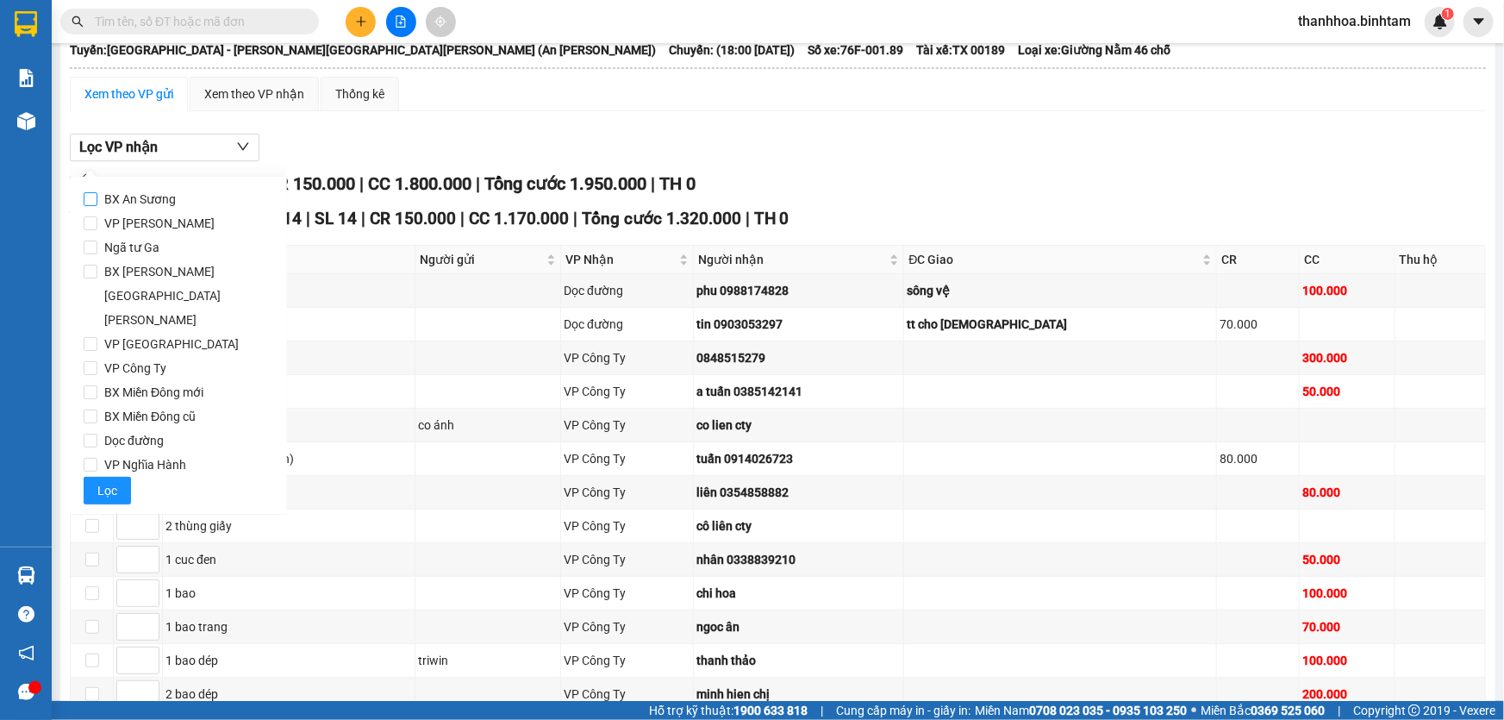
click at [92, 202] on input "BX An Sương" at bounding box center [91, 199] width 14 height 14
checkbox input "true"
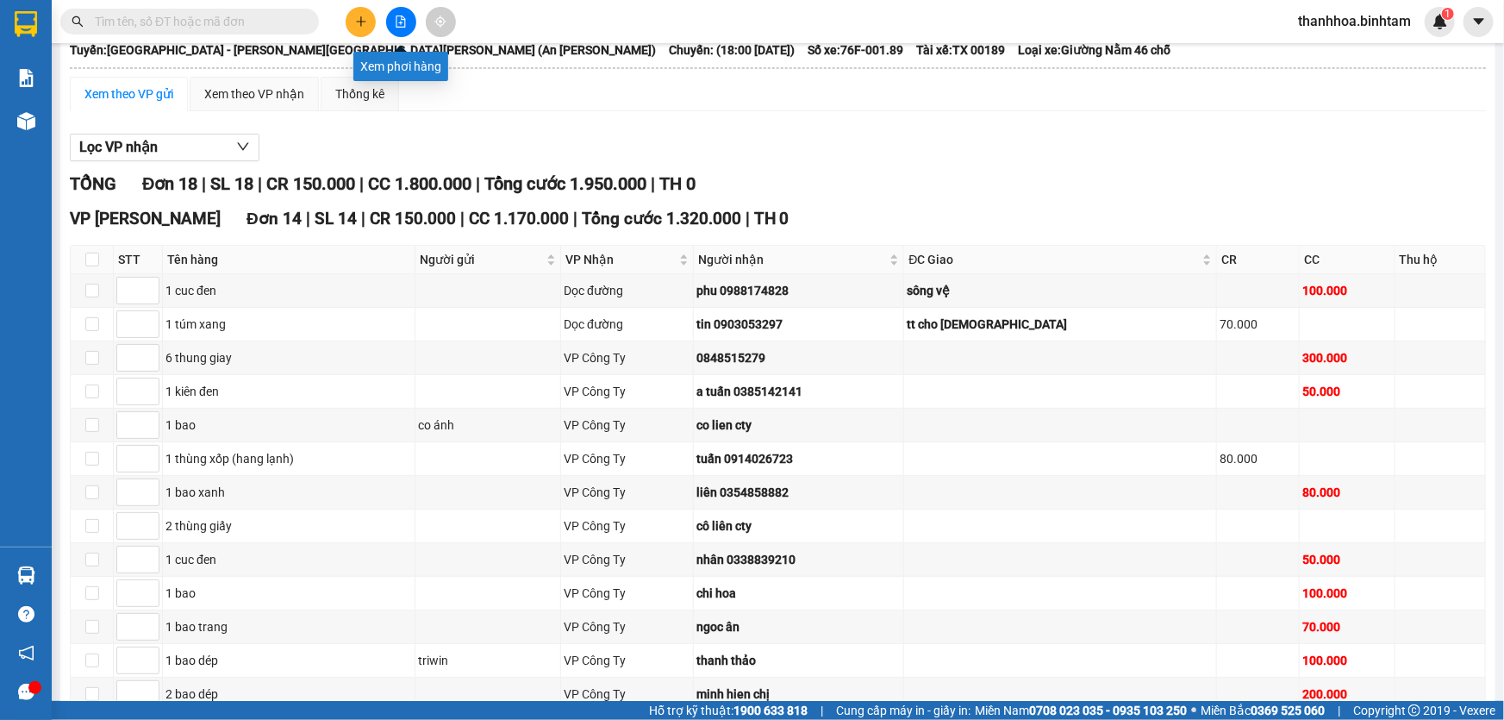
click at [404, 22] on icon "file-add" at bounding box center [401, 22] width 12 height 12
